Goal: Find specific page/section: Find specific page/section

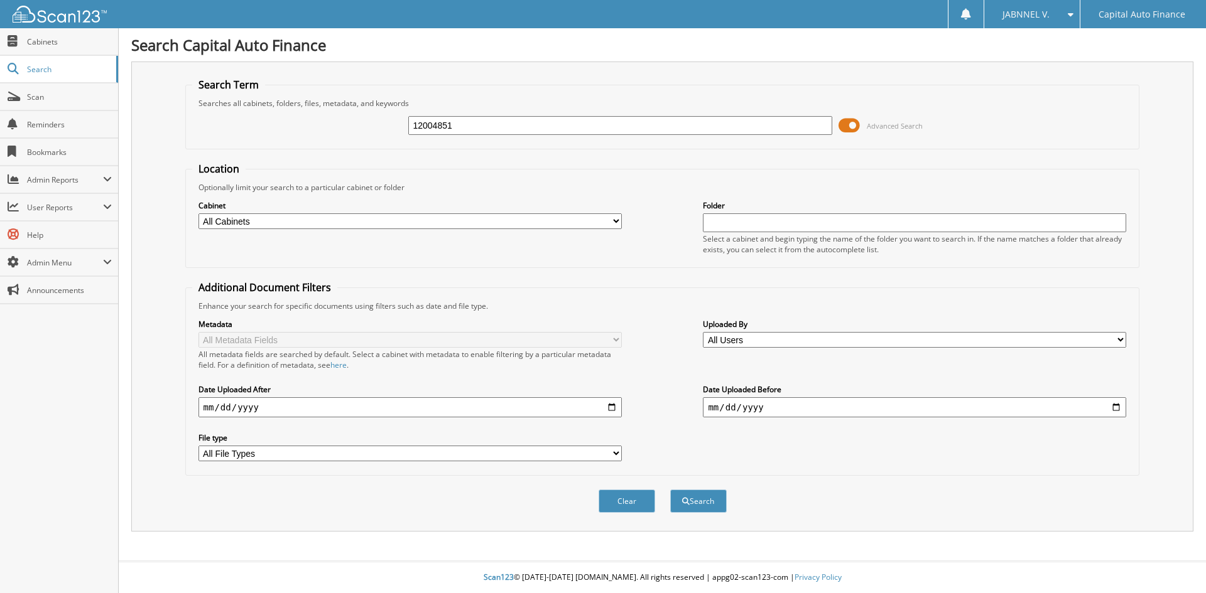
type input "12004851"
click at [853, 124] on span at bounding box center [848, 125] width 21 height 19
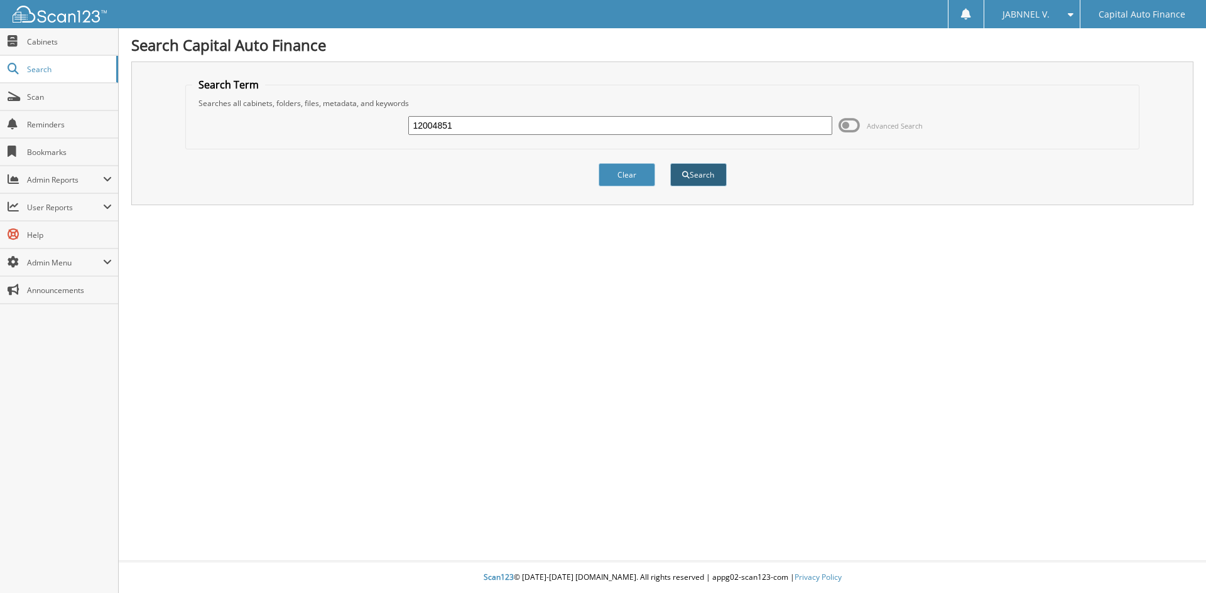
click at [683, 173] on span "submit" at bounding box center [686, 175] width 8 height 8
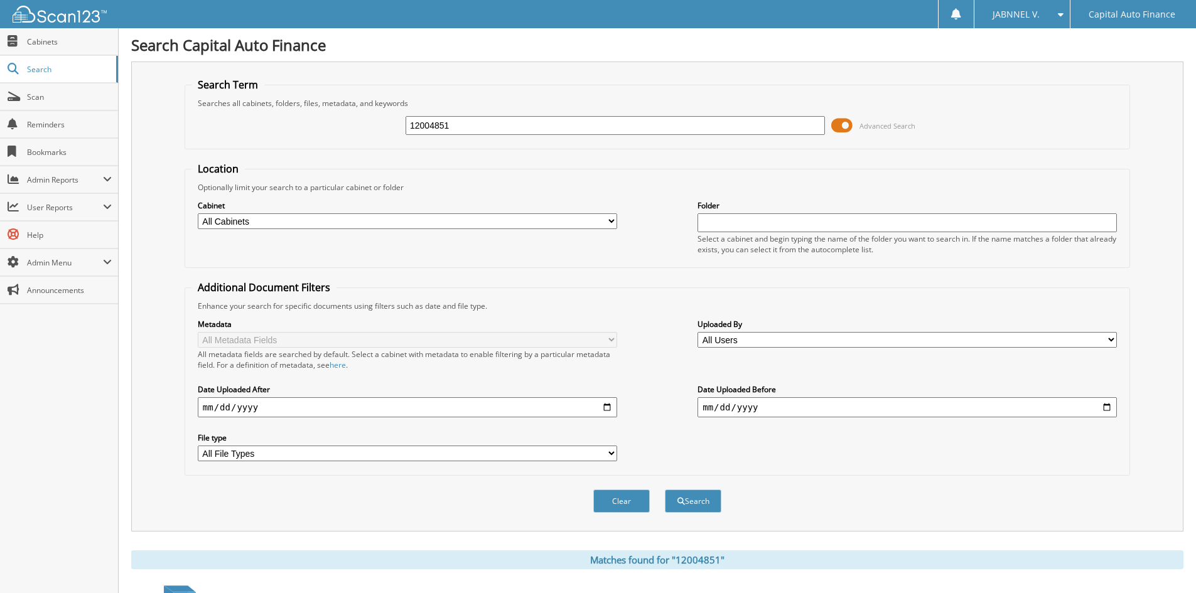
click at [847, 125] on span at bounding box center [841, 125] width 21 height 19
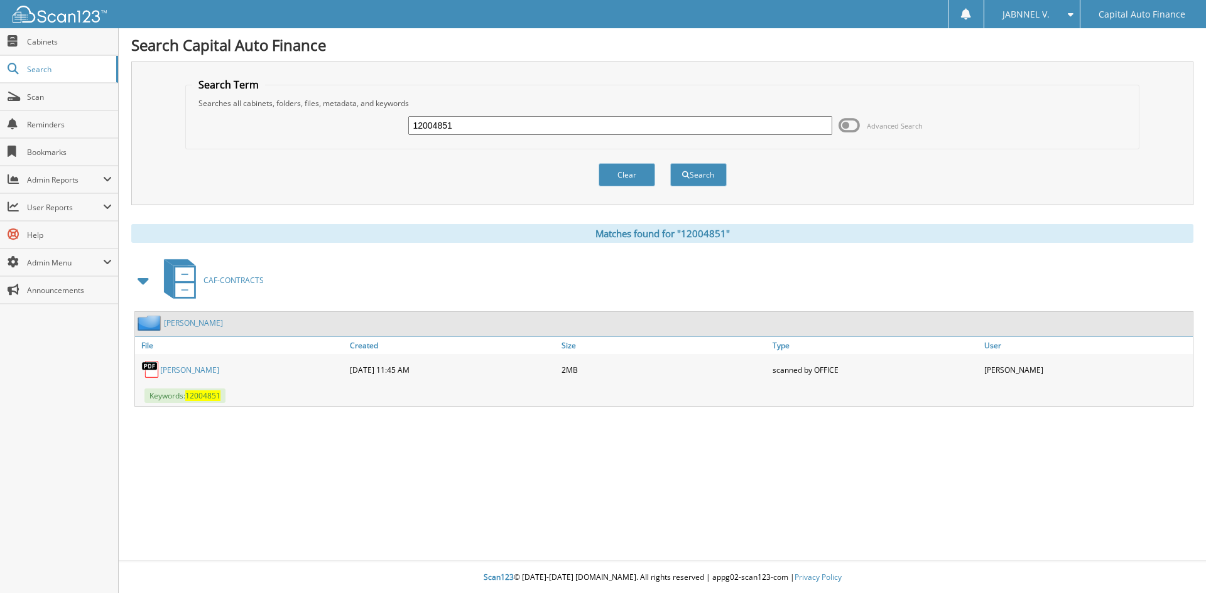
click at [204, 323] on link "[PERSON_NAME]" at bounding box center [193, 323] width 59 height 11
